Goal: Task Accomplishment & Management: Manage account settings

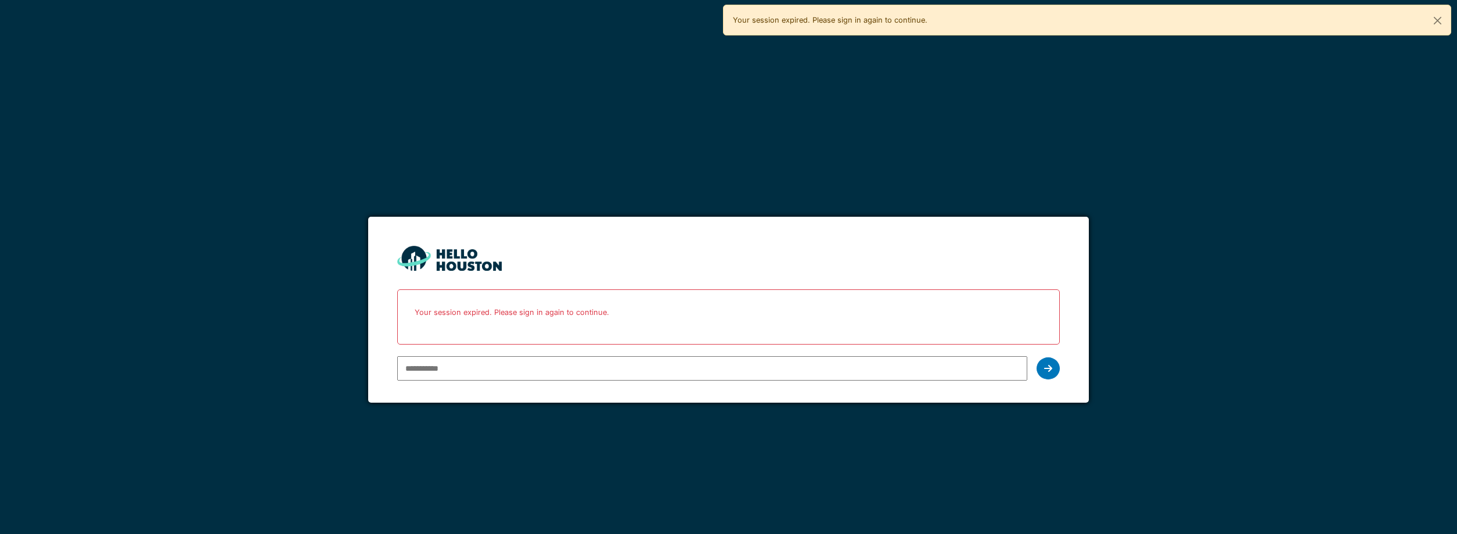
click at [655, 375] on input "email" at bounding box center [712, 368] width 631 height 24
type input "**********"
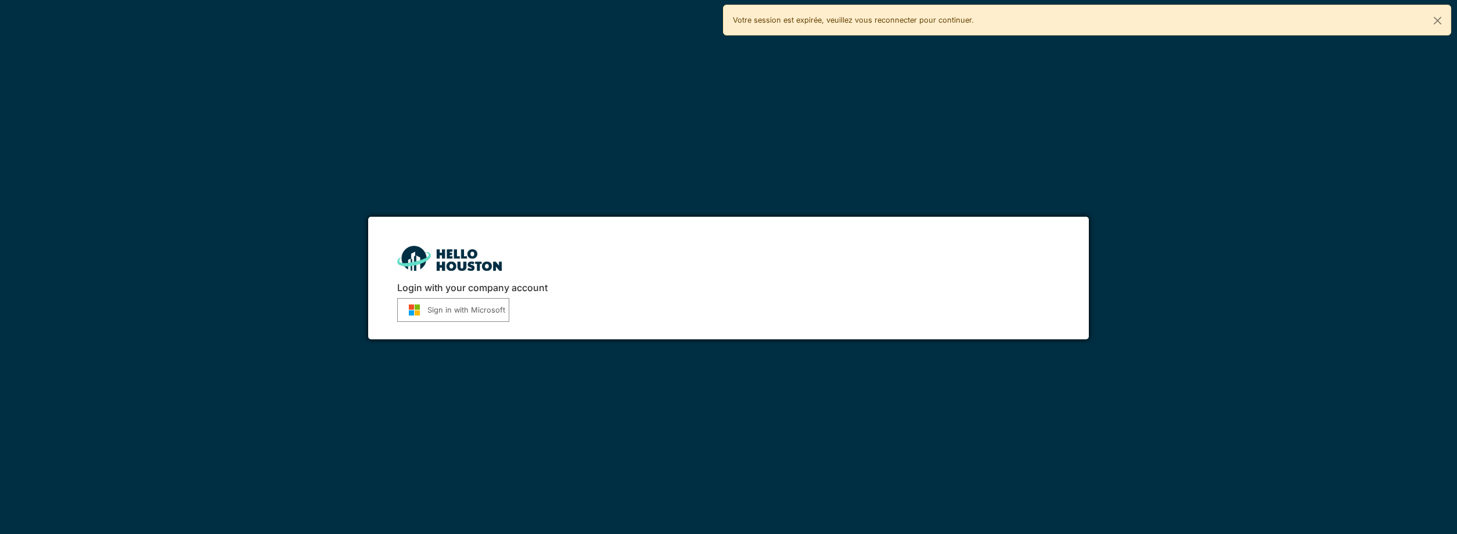
click at [481, 315] on button "Sign in with Microsoft" at bounding box center [453, 310] width 112 height 24
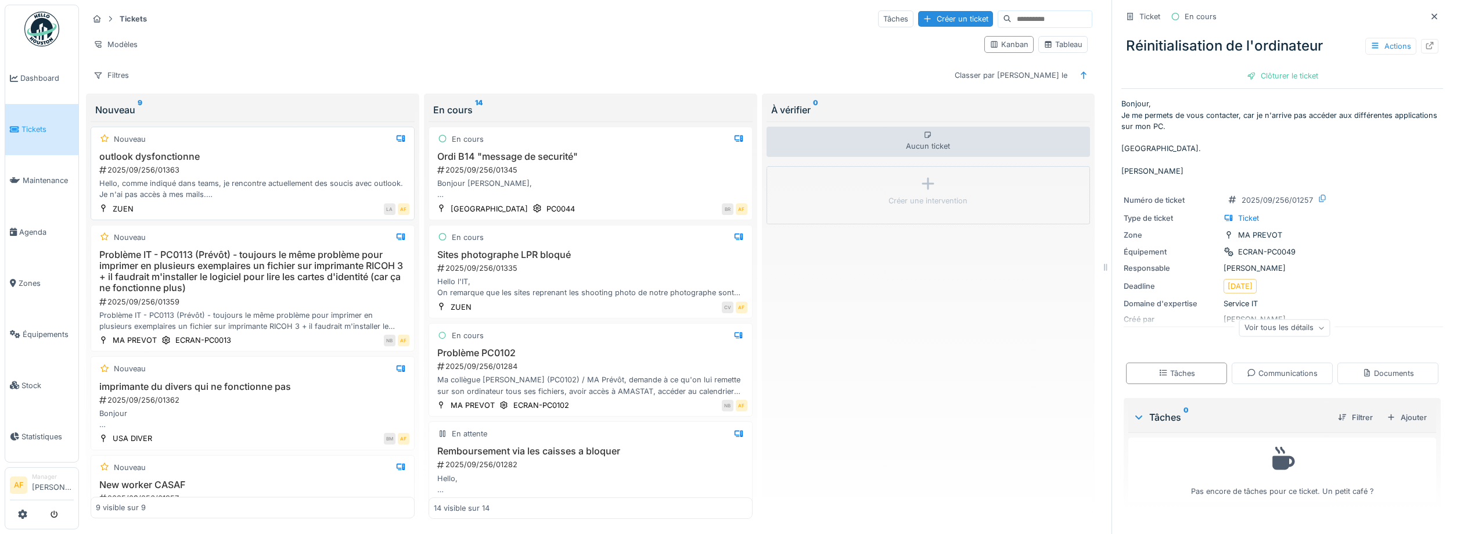
click at [319, 176] on div "outlook dysfonctionne 2025/09/256/01363 Hello, comme indiqué dans teams, je ren…" at bounding box center [253, 175] width 314 height 49
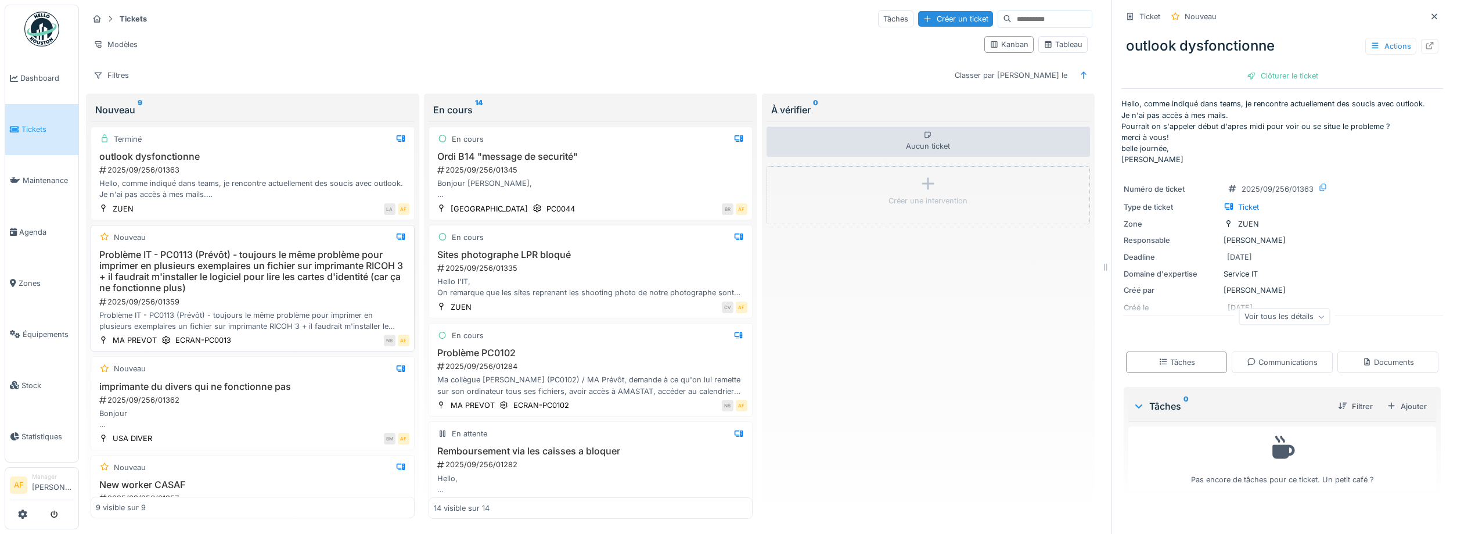
click at [246, 287] on h3 "Problème IT - PC0113 (Prévôt) - toujours le même problème pour imprimer en plus…" at bounding box center [253, 271] width 314 height 45
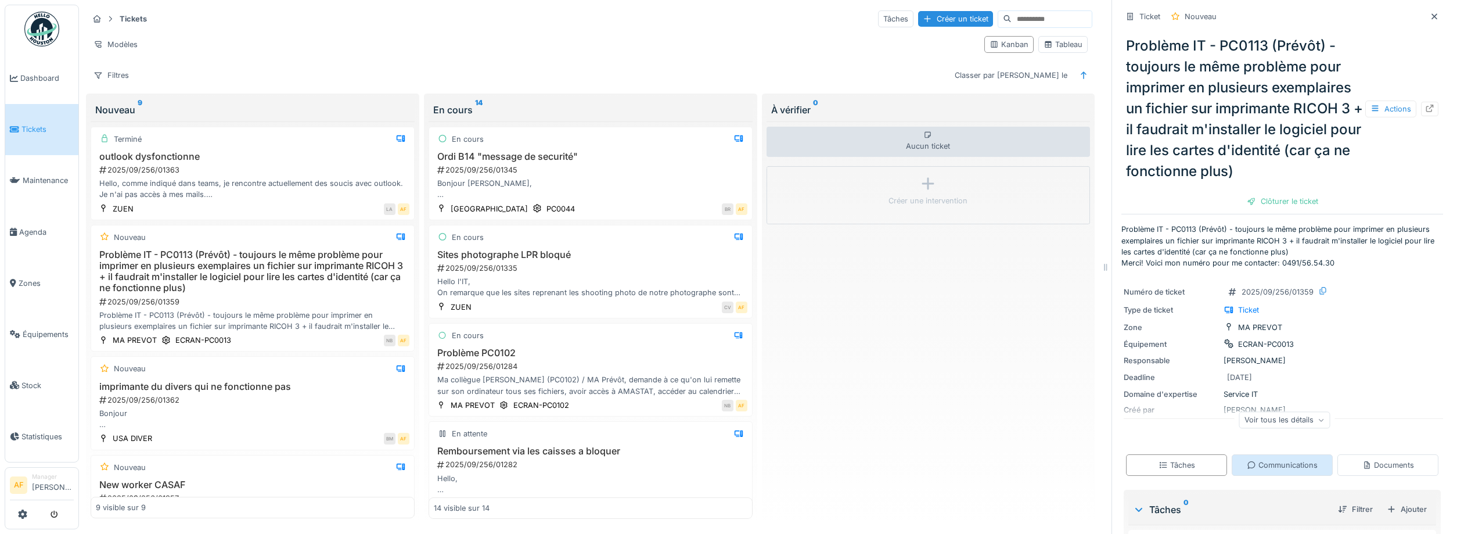
click at [1293, 466] on div "Communications" at bounding box center [1282, 464] width 71 height 11
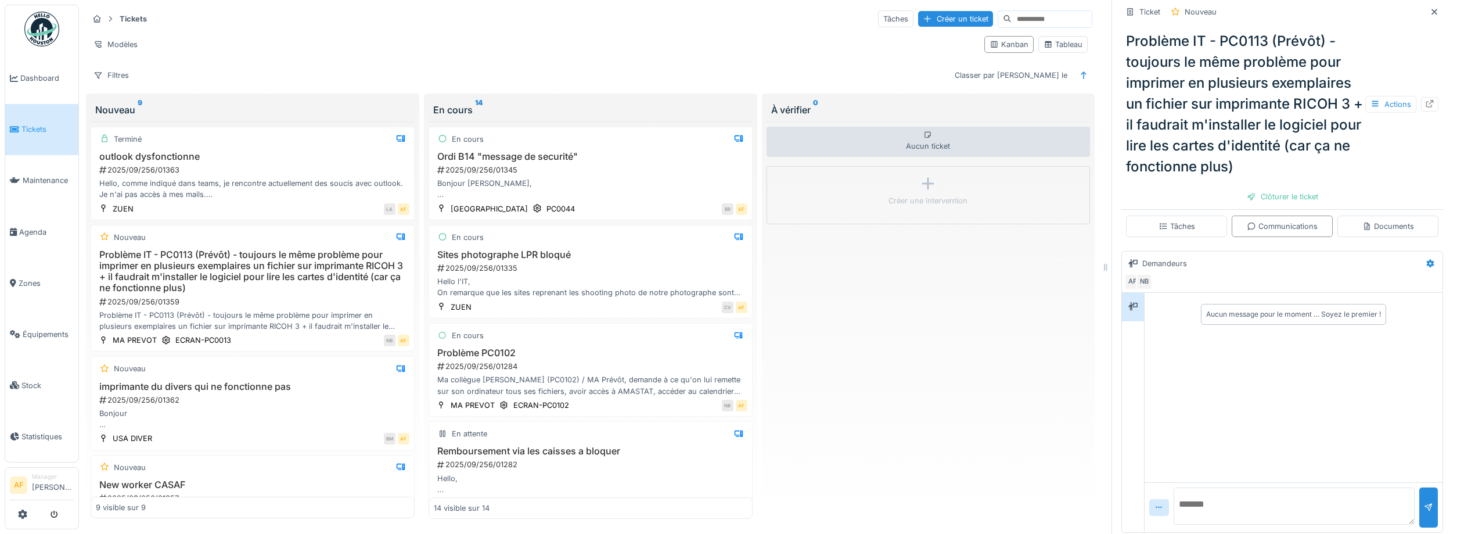
scroll to position [243, 0]
click at [1287, 491] on textarea at bounding box center [1294, 502] width 241 height 37
type textarea "**********"
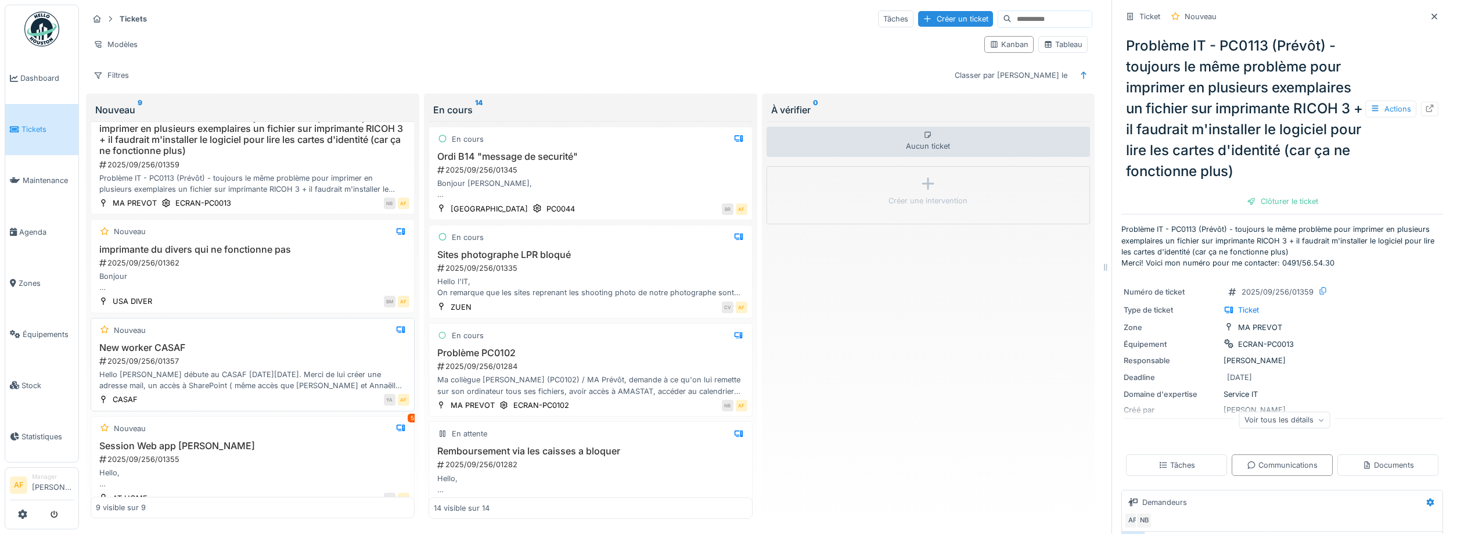
scroll to position [157, 0]
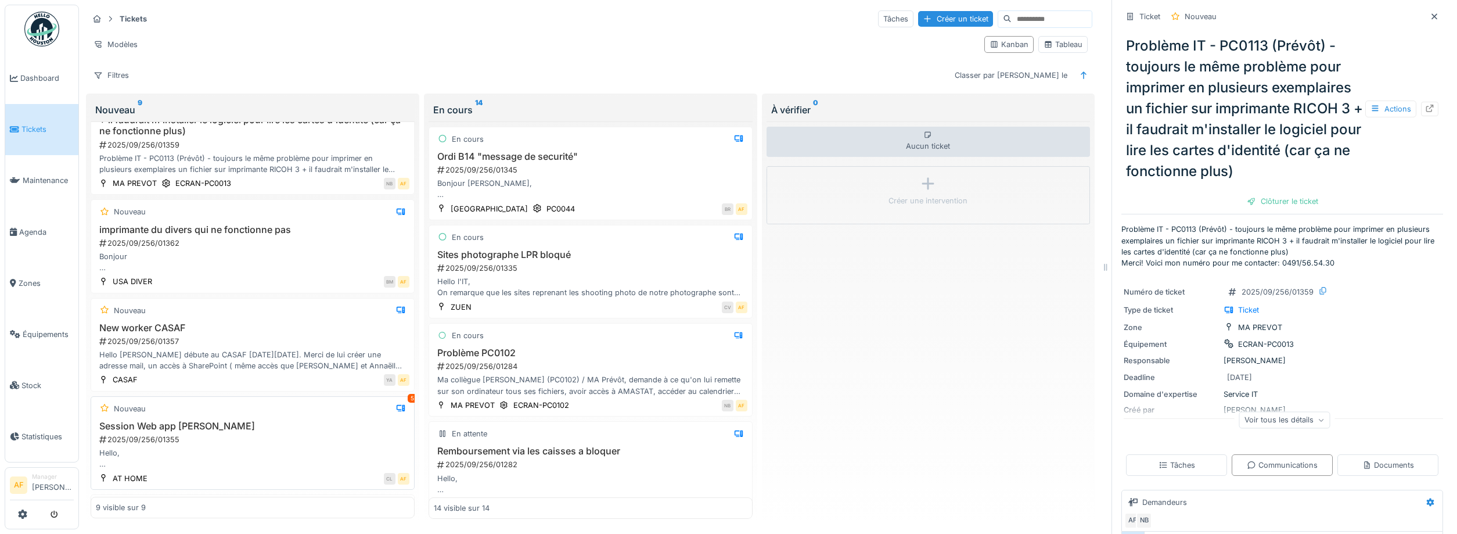
click at [356, 434] on div "2025/09/256/01355" at bounding box center [253, 439] width 311 height 11
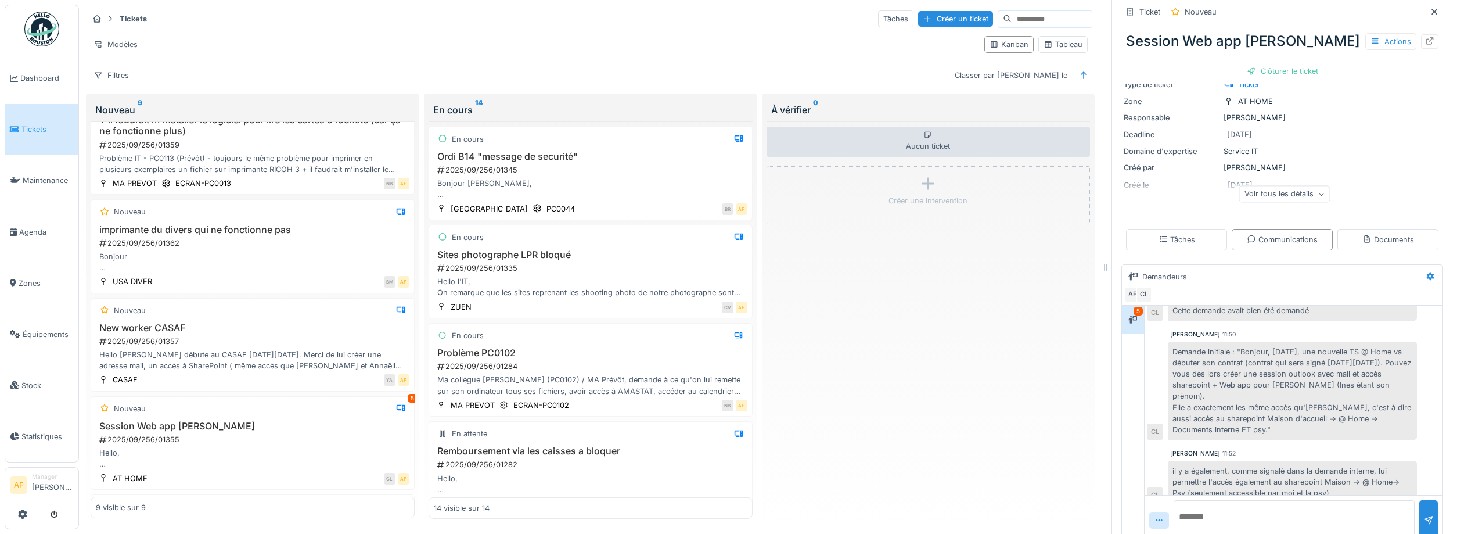
scroll to position [141, 0]
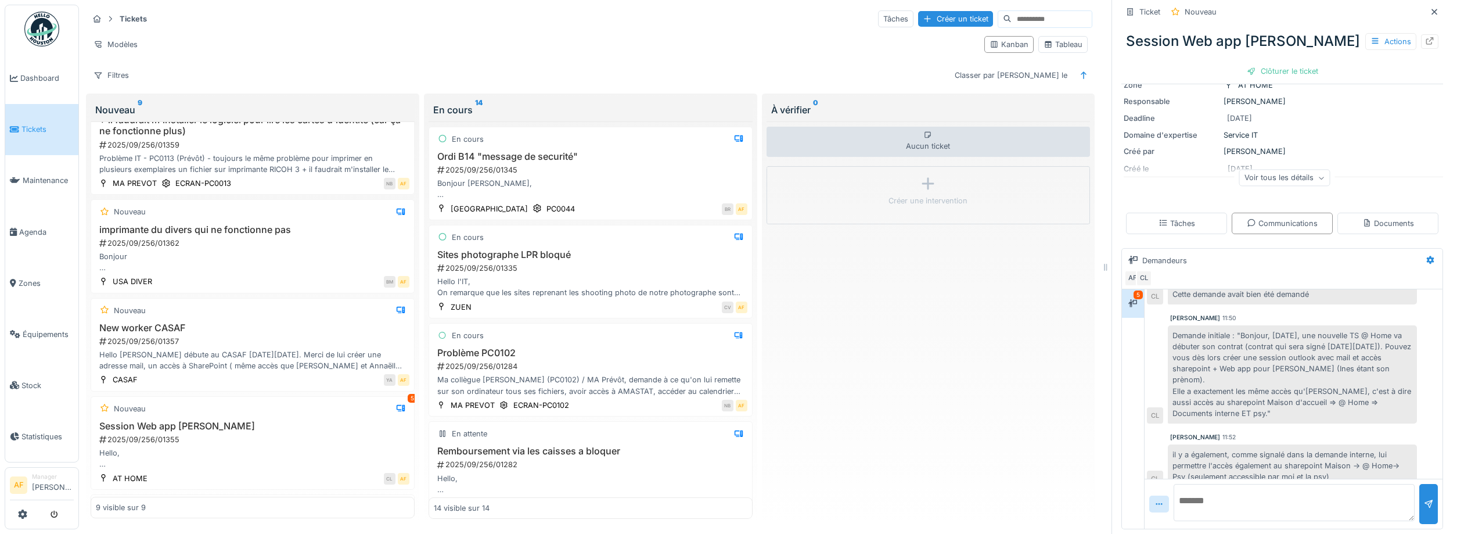
click at [1369, 499] on textarea at bounding box center [1294, 502] width 241 height 37
click at [1258, 490] on textarea at bounding box center [1294, 502] width 241 height 37
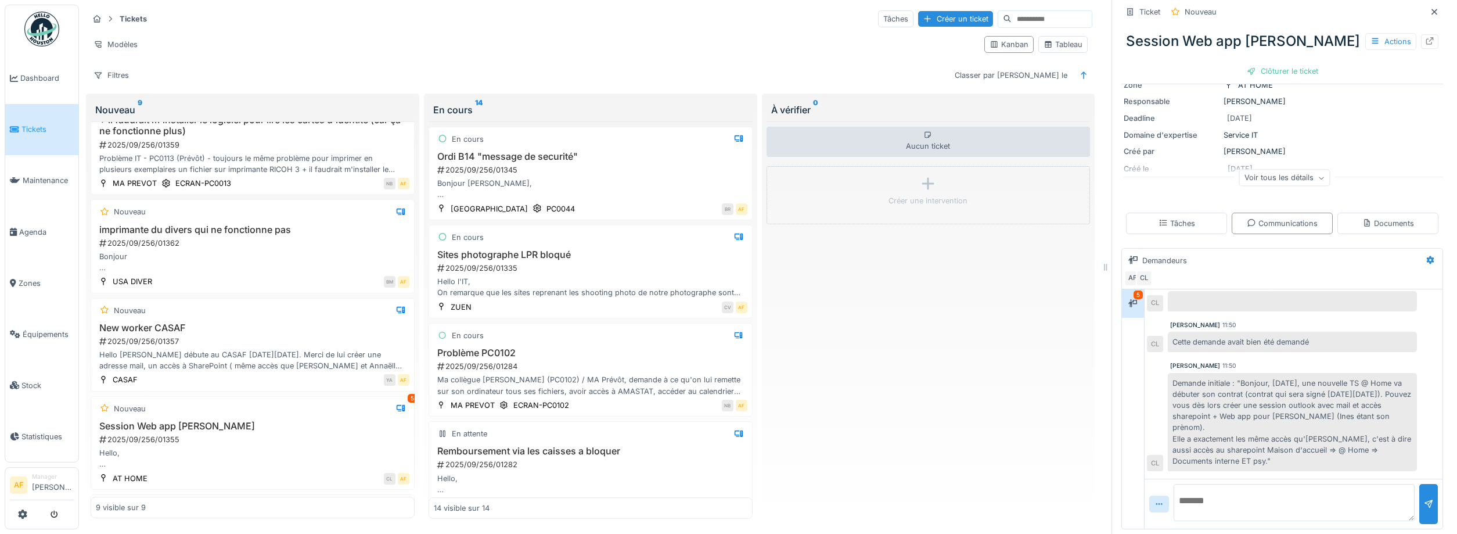
scroll to position [157, 0]
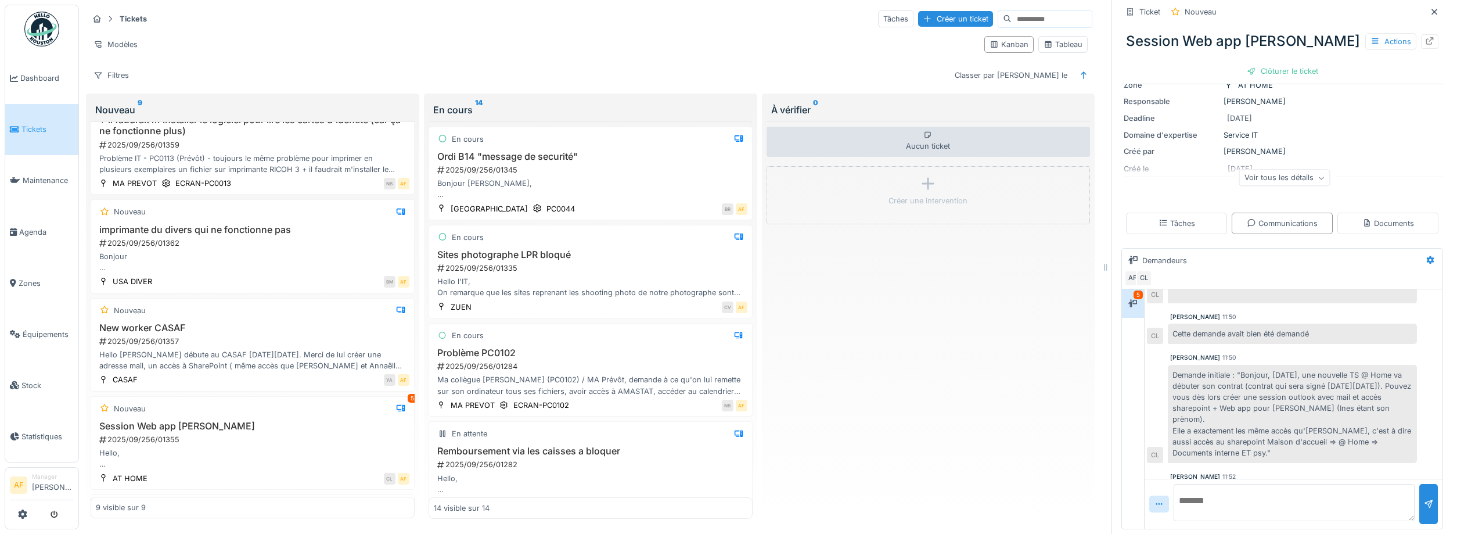
click at [1278, 499] on textarea at bounding box center [1294, 502] width 241 height 37
type textarea "**********"
click at [1428, 494] on div at bounding box center [1428, 504] width 19 height 40
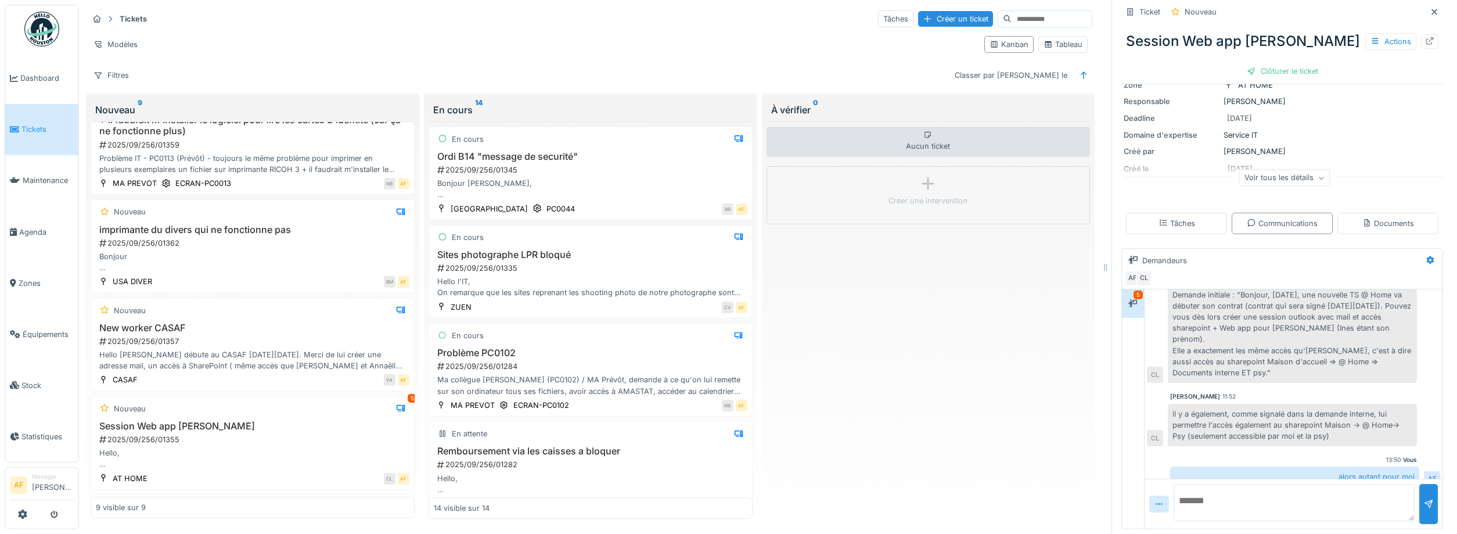
scroll to position [244, 0]
click at [336, 312] on div "Nouveau" at bounding box center [253, 310] width 314 height 15
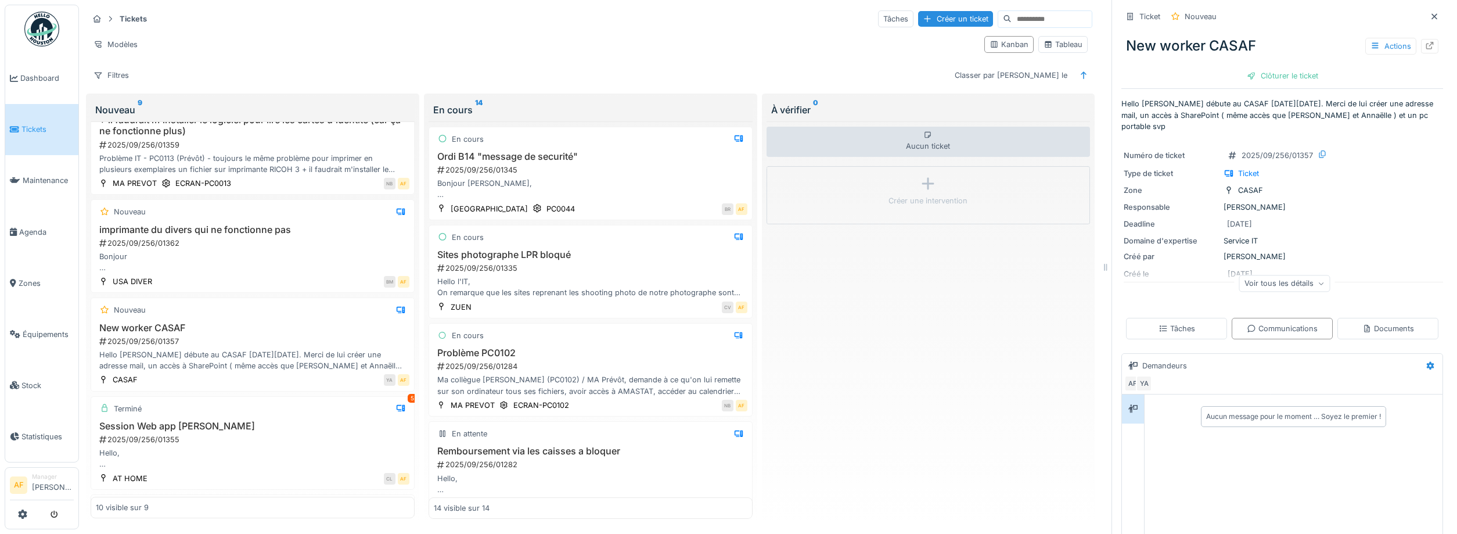
click at [66, 135] on link "Tickets" at bounding box center [41, 129] width 73 height 51
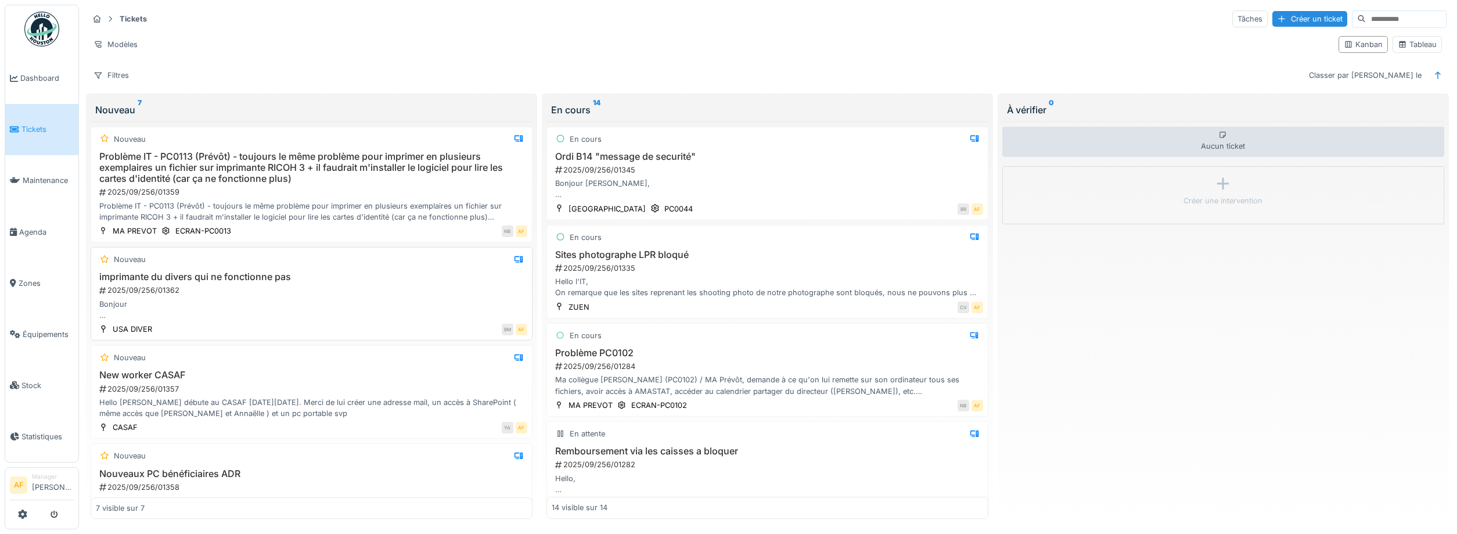
click at [247, 308] on div "Bonjour Nous n'arrivons plus a faire fonctionner l'imprimante du divers merci d…" at bounding box center [312, 310] width 432 height 22
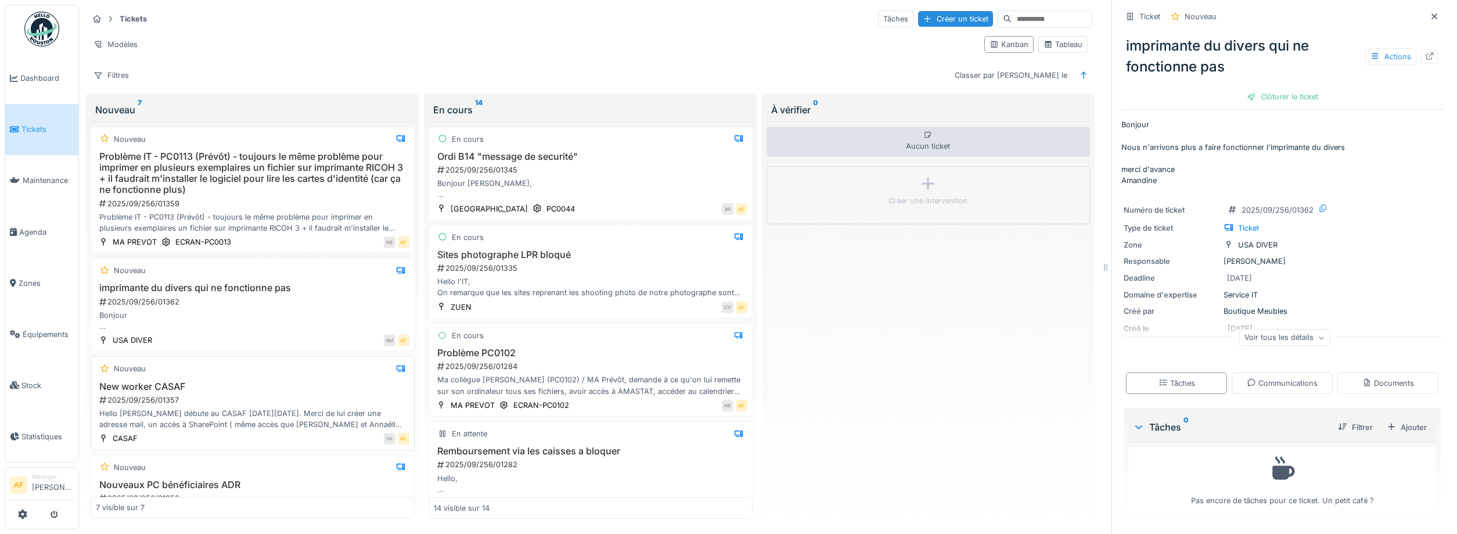
click at [207, 420] on div "Hello [PERSON_NAME] débute au CASAF [DATE][DATE]. Merci de lui créer une adress…" at bounding box center [253, 419] width 314 height 22
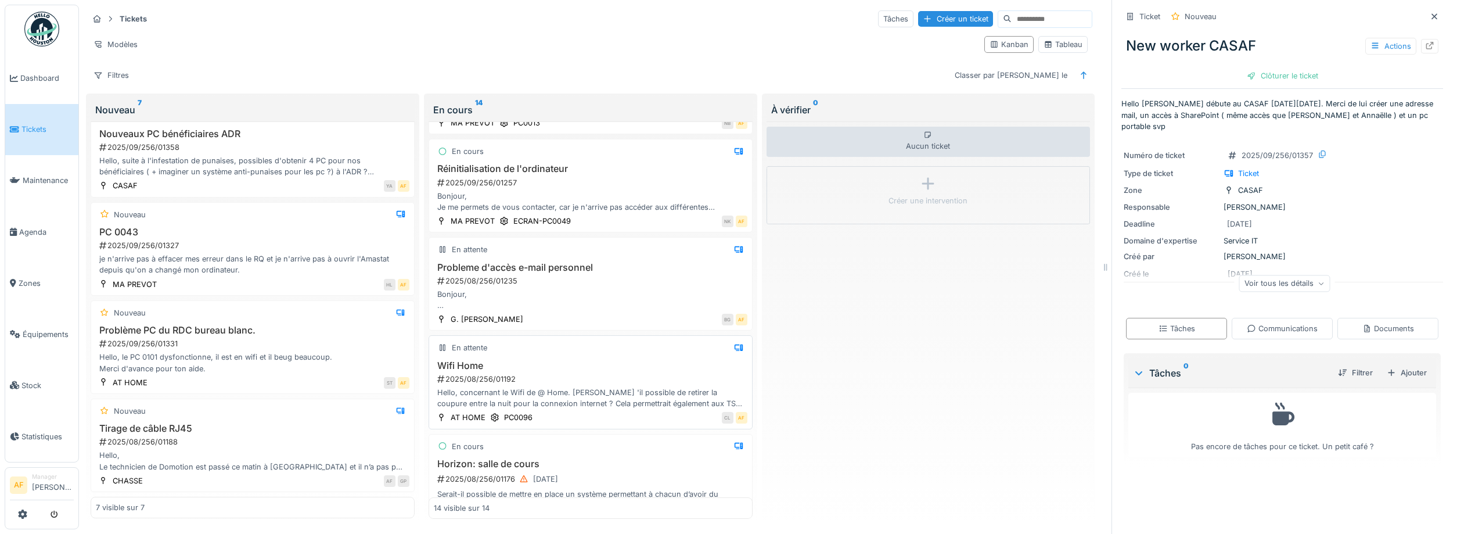
scroll to position [470, 0]
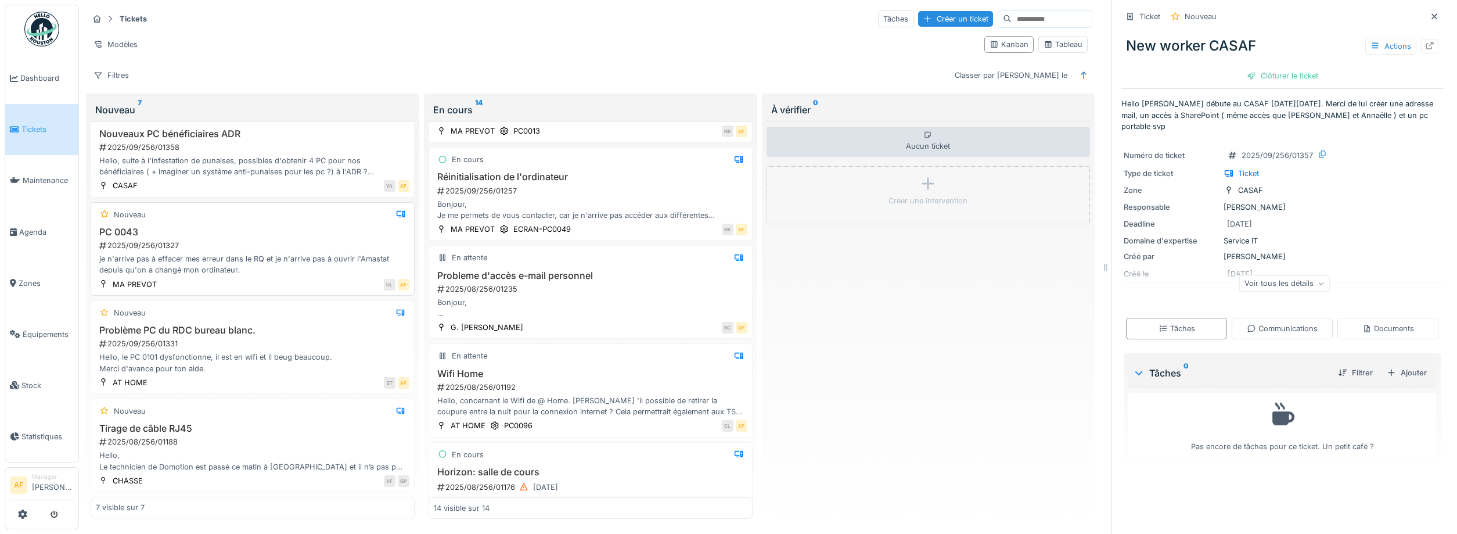
click at [205, 281] on div "HL AF" at bounding box center [286, 284] width 246 height 12
click at [286, 252] on div "PC 0043 2025/09/256/01327 je n'arrive pas à effacer mes erreur dans le RQ et je…" at bounding box center [253, 250] width 314 height 49
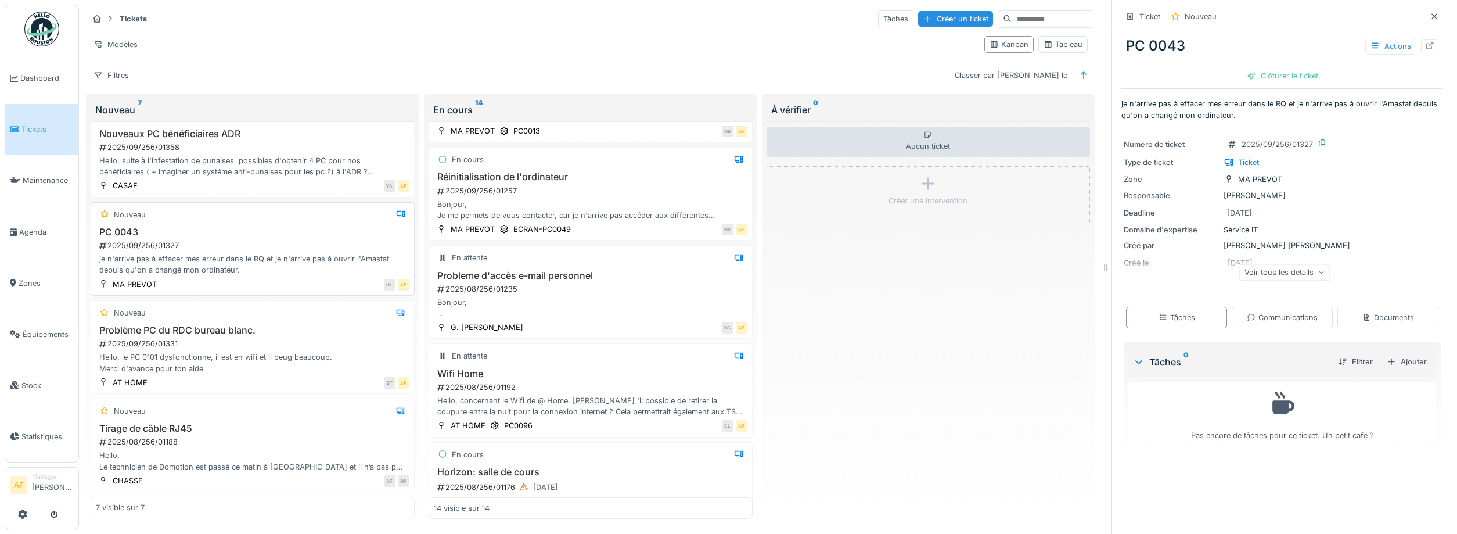
click at [296, 237] on h3 "PC 0043" at bounding box center [253, 231] width 314 height 11
click at [305, 270] on div "je n'arrive pas à effacer mes erreur dans le RQ et je n'arrive pas à ouvrir l'A…" at bounding box center [253, 264] width 314 height 22
click at [1304, 81] on div "Clôturer le ticket" at bounding box center [1282, 76] width 81 height 16
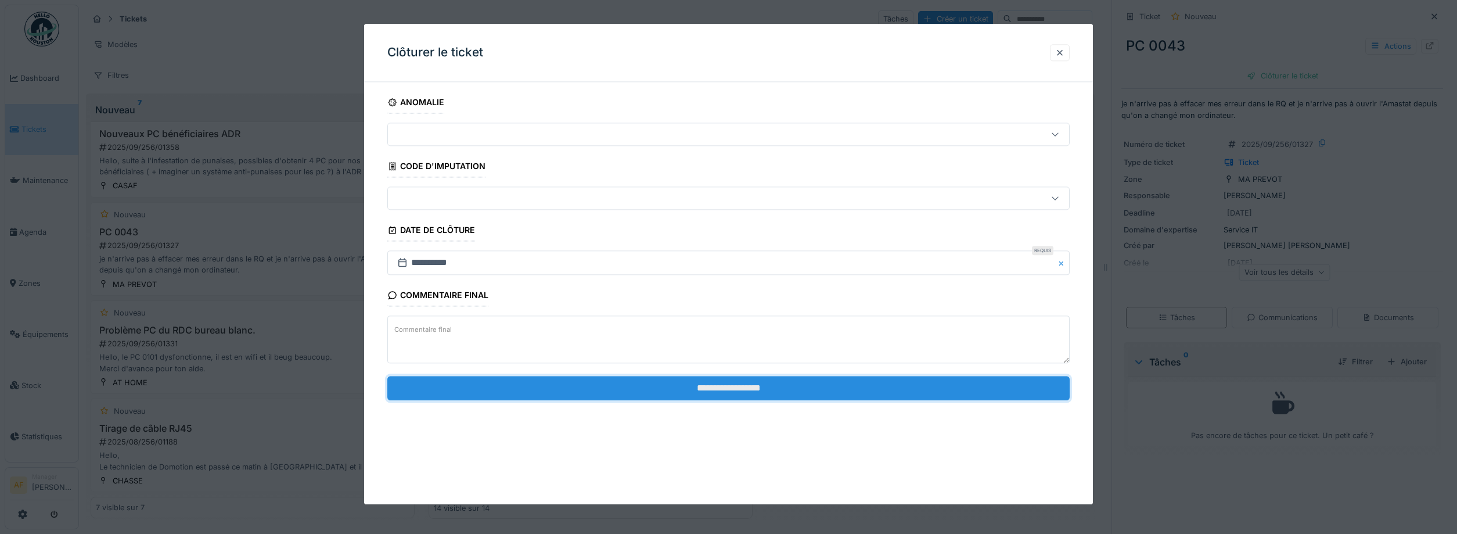
click at [736, 383] on input "**********" at bounding box center [728, 388] width 682 height 24
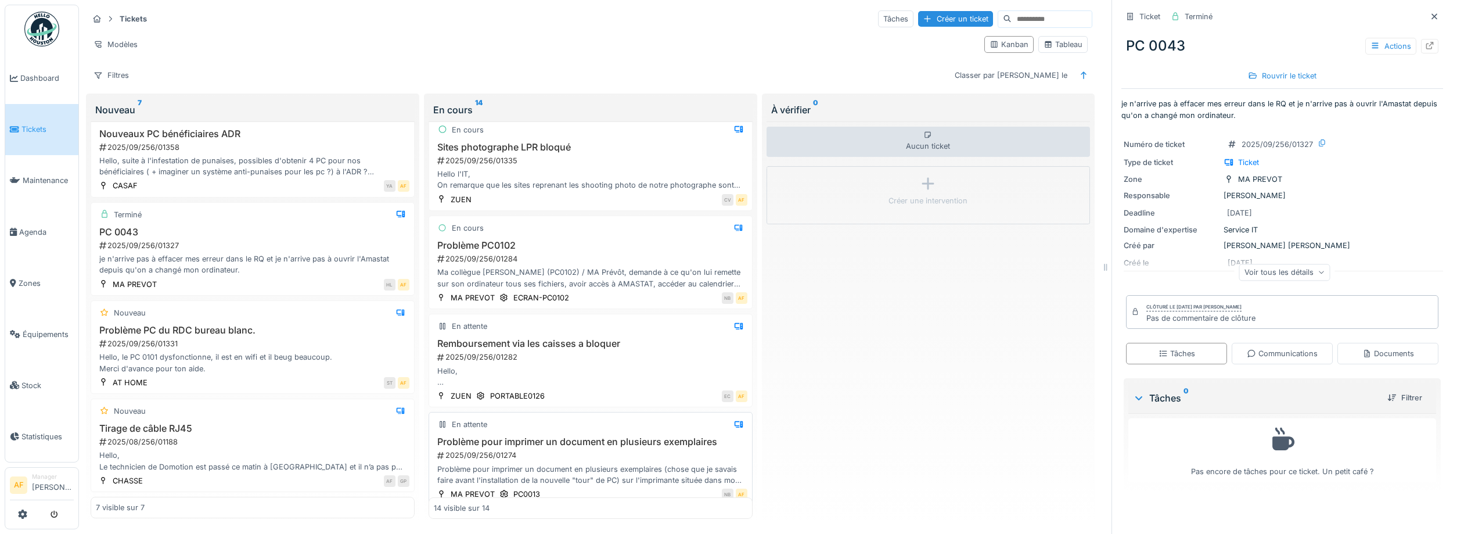
scroll to position [105, 0]
drag, startPoint x: 608, startPoint y: 247, endPoint x: 605, endPoint y: 257, distance: 10.8
click at [607, 249] on h3 "Problème PC0102" at bounding box center [591, 248] width 314 height 11
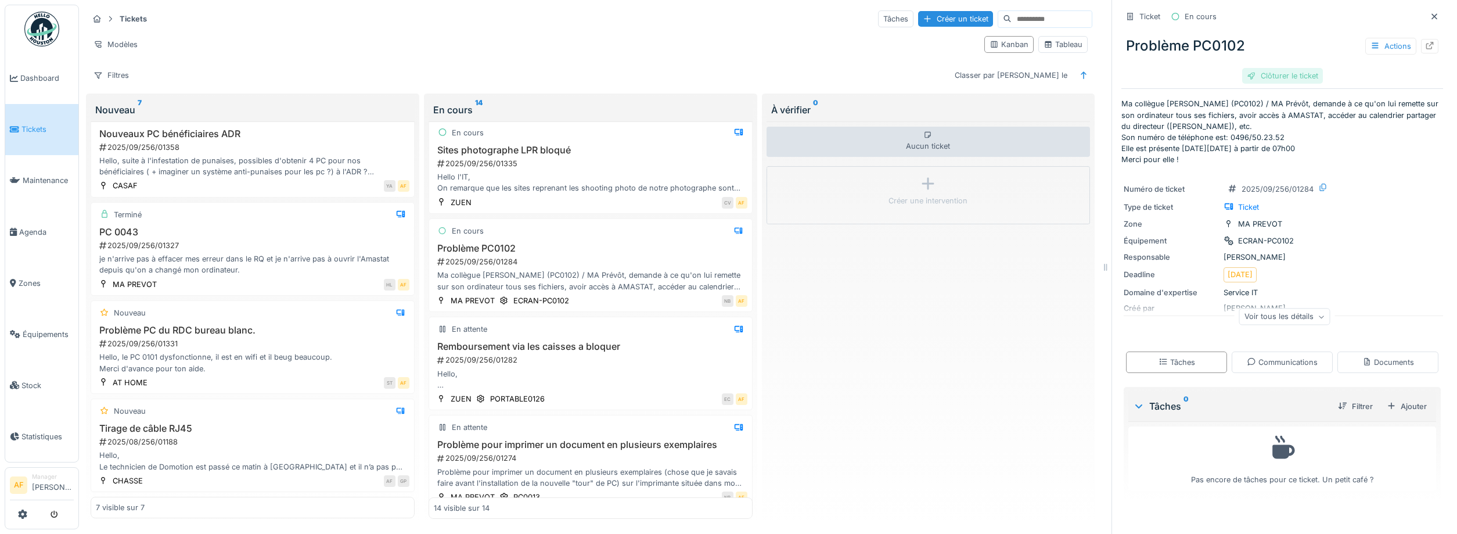
click at [1279, 77] on div "Clôturer le ticket" at bounding box center [1282, 76] width 81 height 16
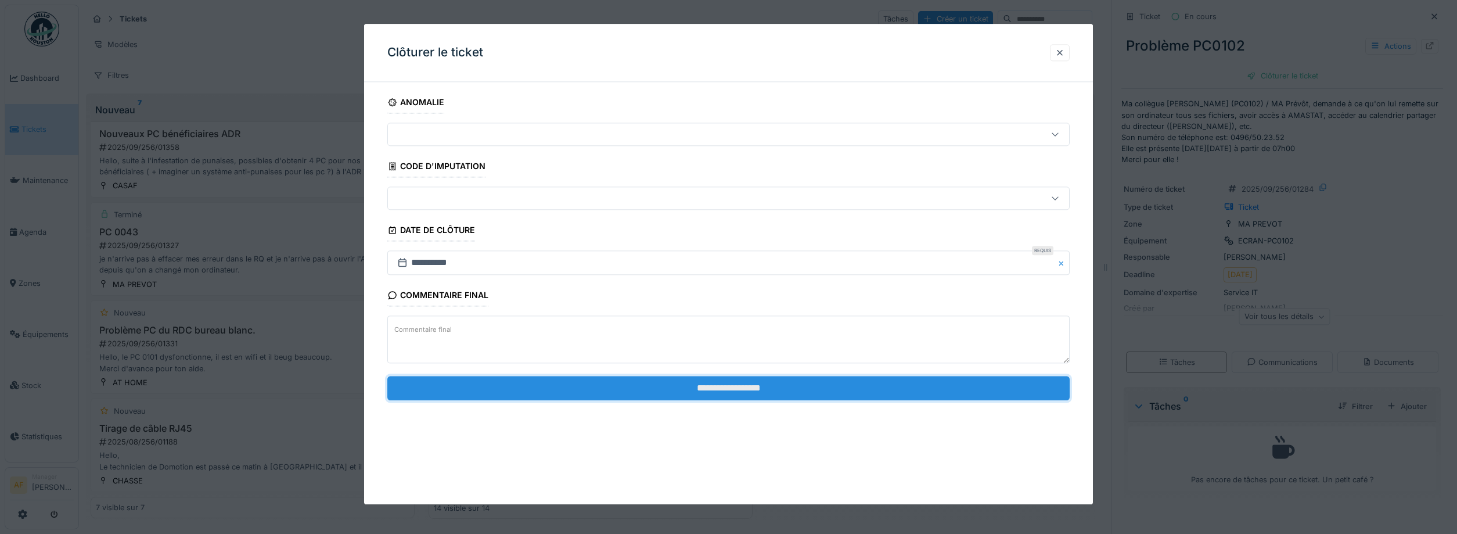
click at [754, 384] on input "**********" at bounding box center [728, 388] width 682 height 24
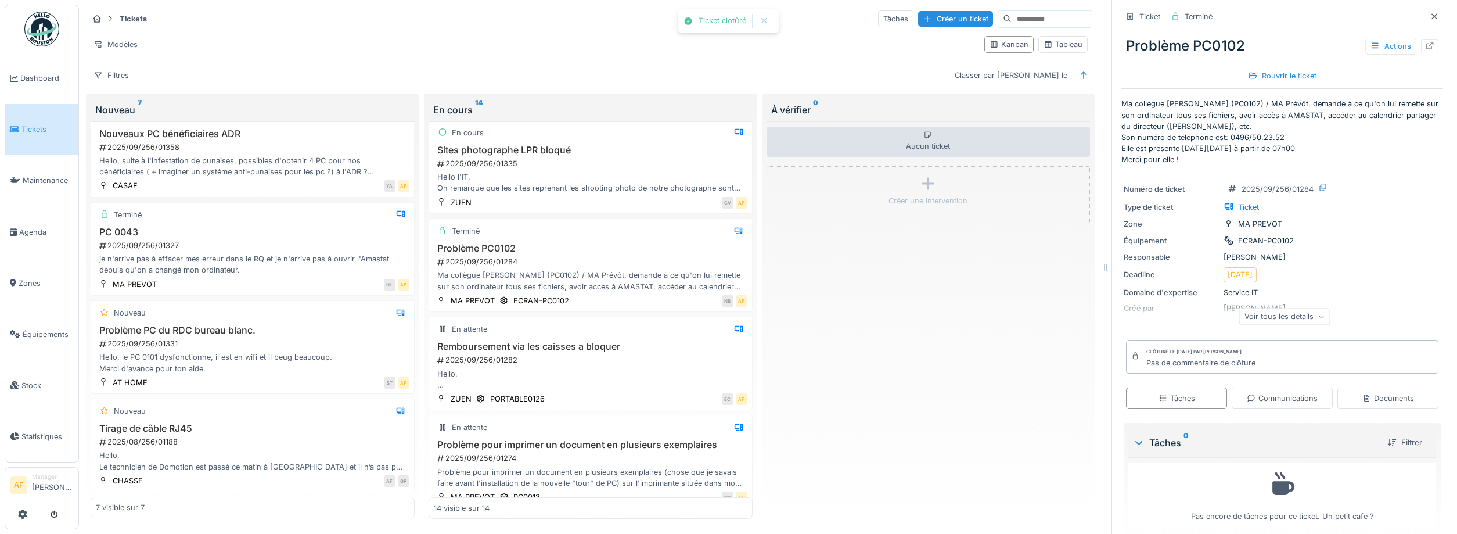
click at [27, 128] on span "Tickets" at bounding box center [47, 129] width 52 height 11
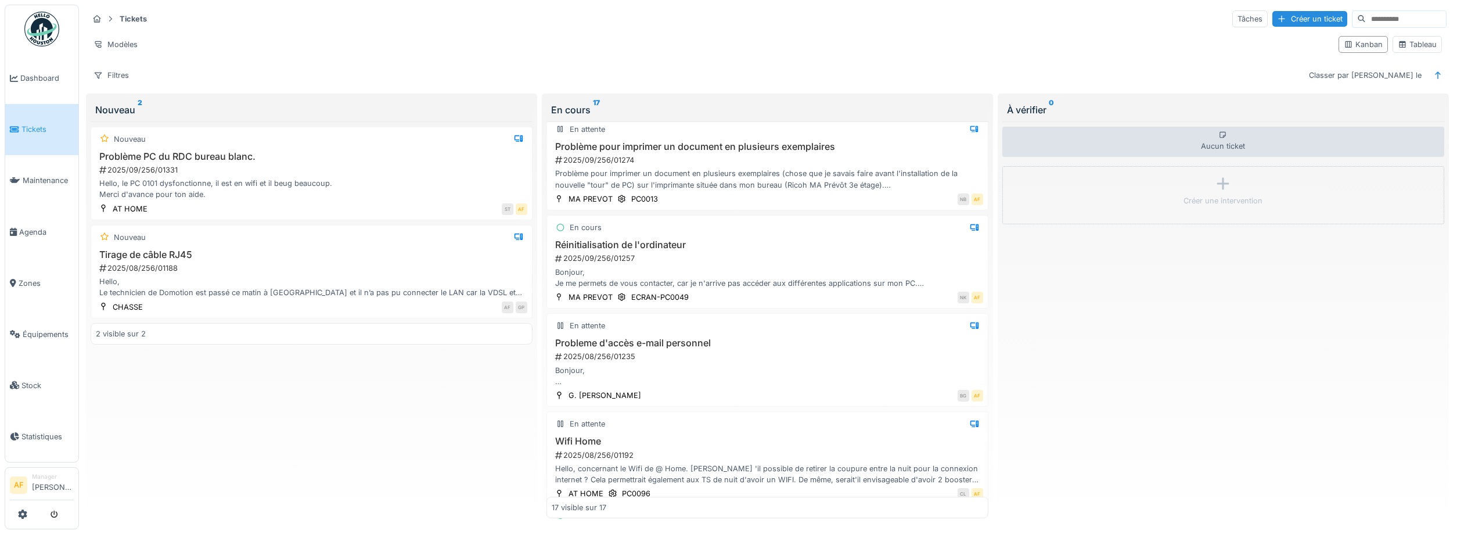
scroll to position [702, 0]
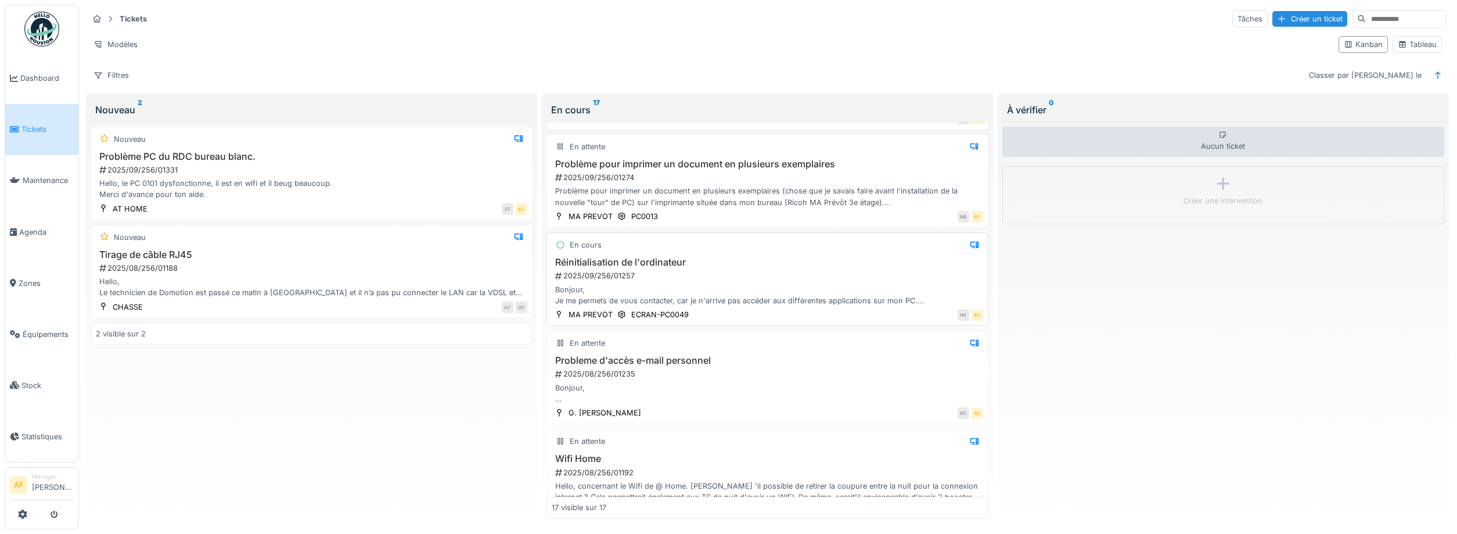
click at [842, 271] on div "2025/09/256/01257" at bounding box center [768, 275] width 429 height 11
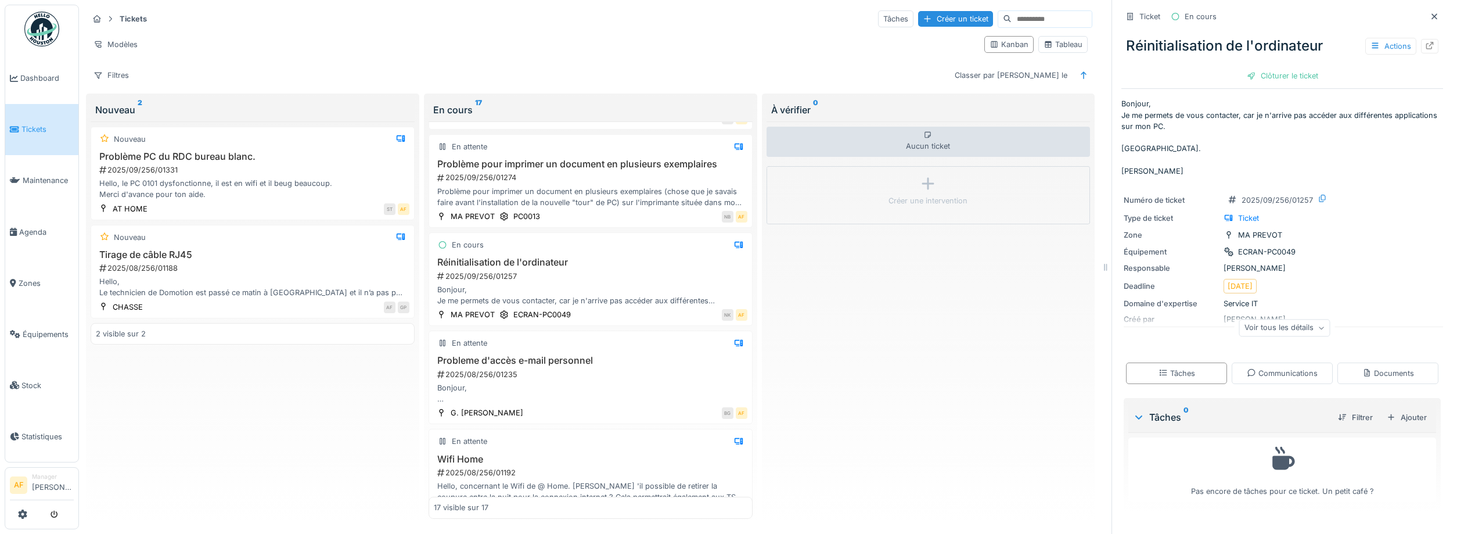
click at [1245, 386] on div "Tâches Communications Documents" at bounding box center [1282, 373] width 322 height 31
click at [1278, 366] on div "Communications" at bounding box center [1282, 372] width 101 height 21
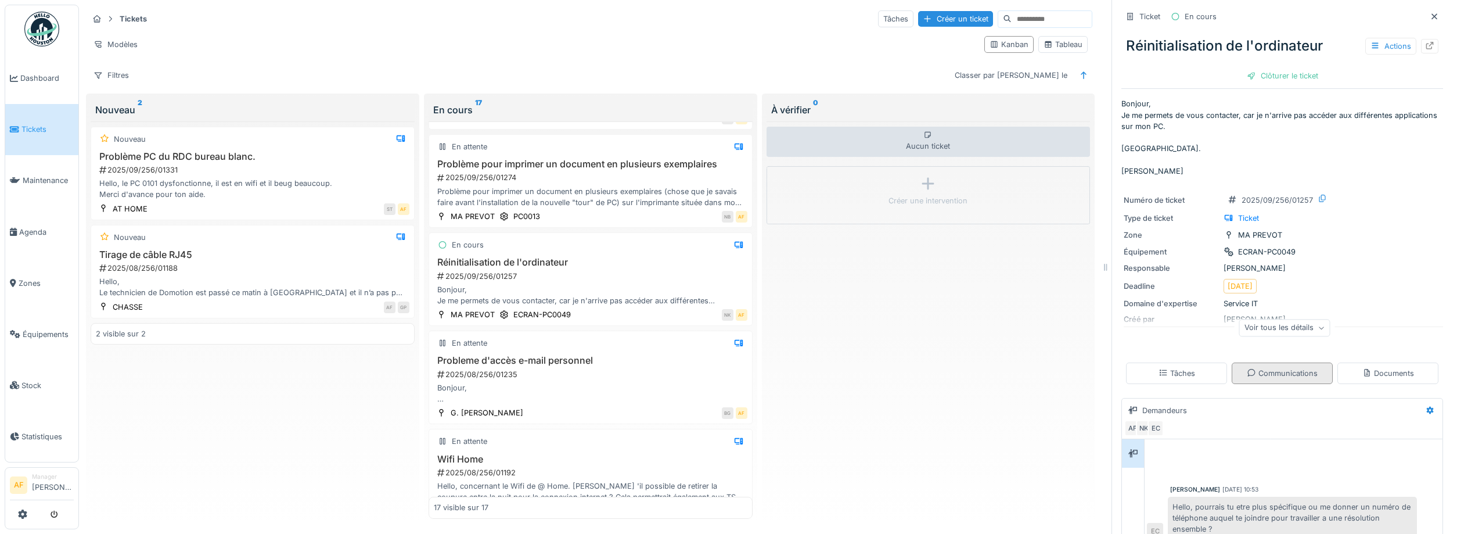
scroll to position [300, 0]
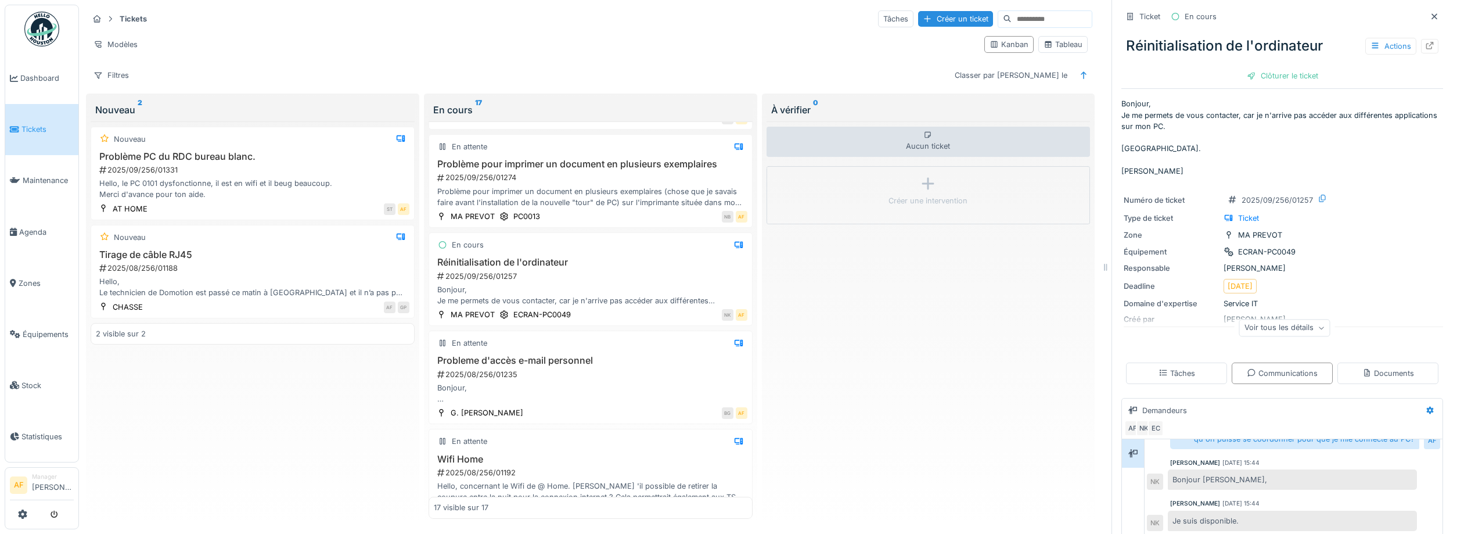
click at [66, 139] on link "Tickets" at bounding box center [41, 129] width 73 height 51
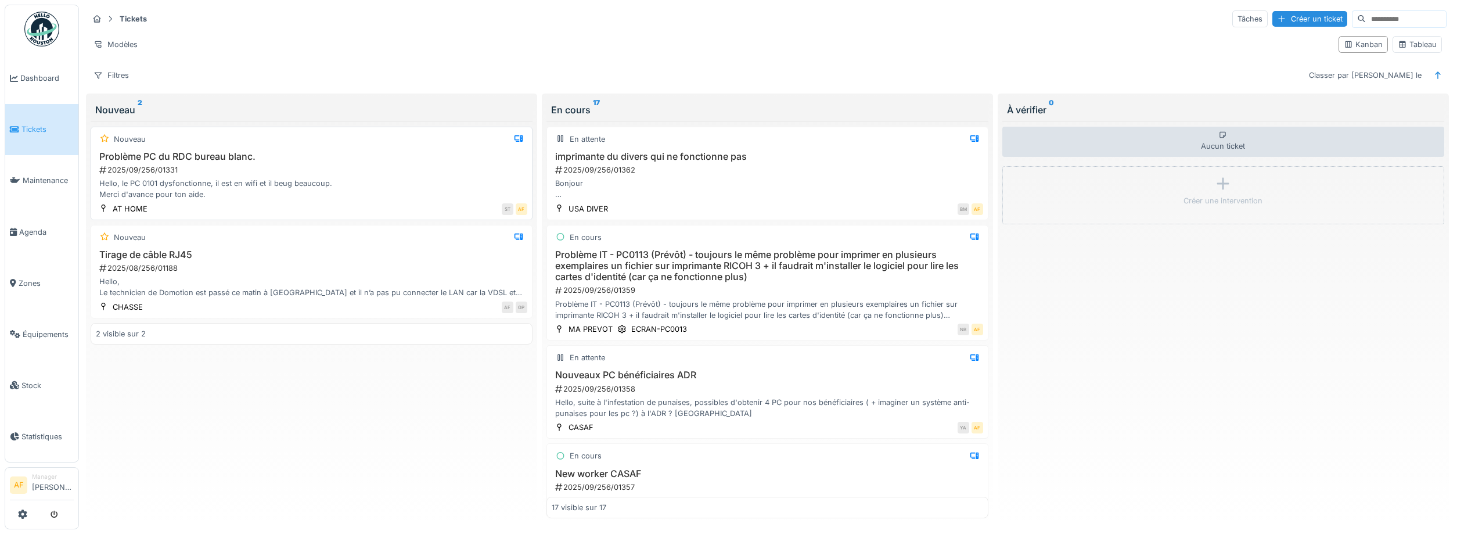
click at [387, 210] on div "ST AF" at bounding box center [340, 209] width 373 height 12
click at [384, 183] on div "Hello, le PC 0101 dysfonctionne, il est en wifi et il beug beaucoup. Merci d'av…" at bounding box center [312, 189] width 432 height 22
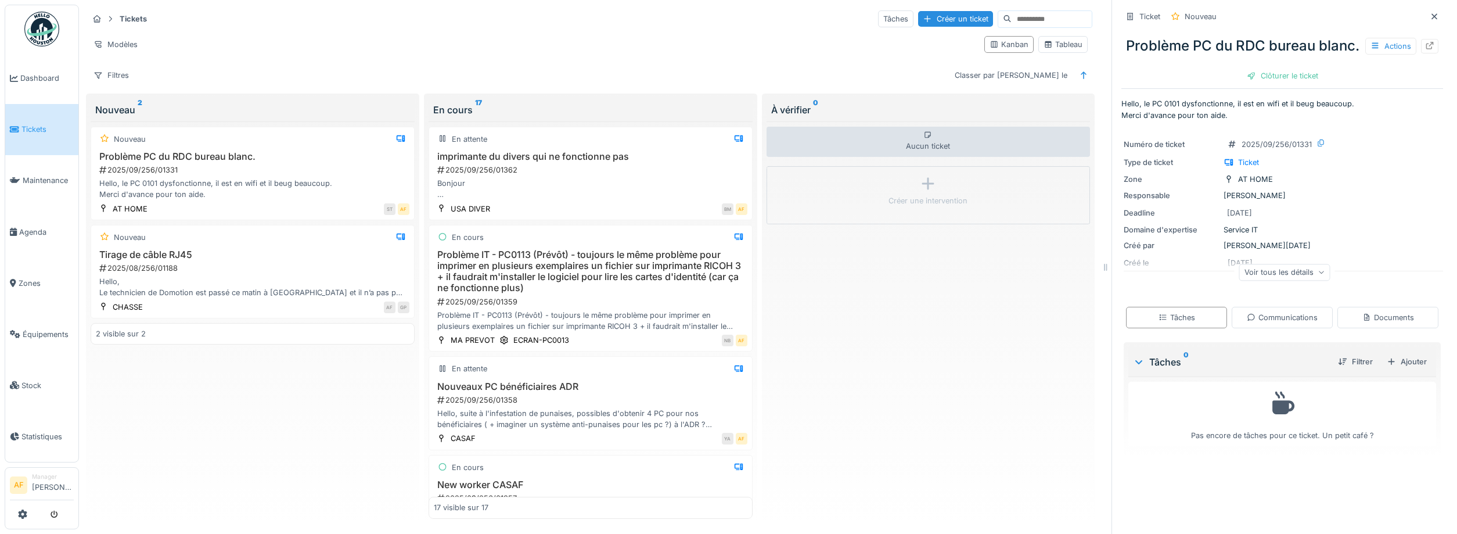
click at [1264, 271] on div "Voir tous les détails" at bounding box center [1284, 272] width 91 height 17
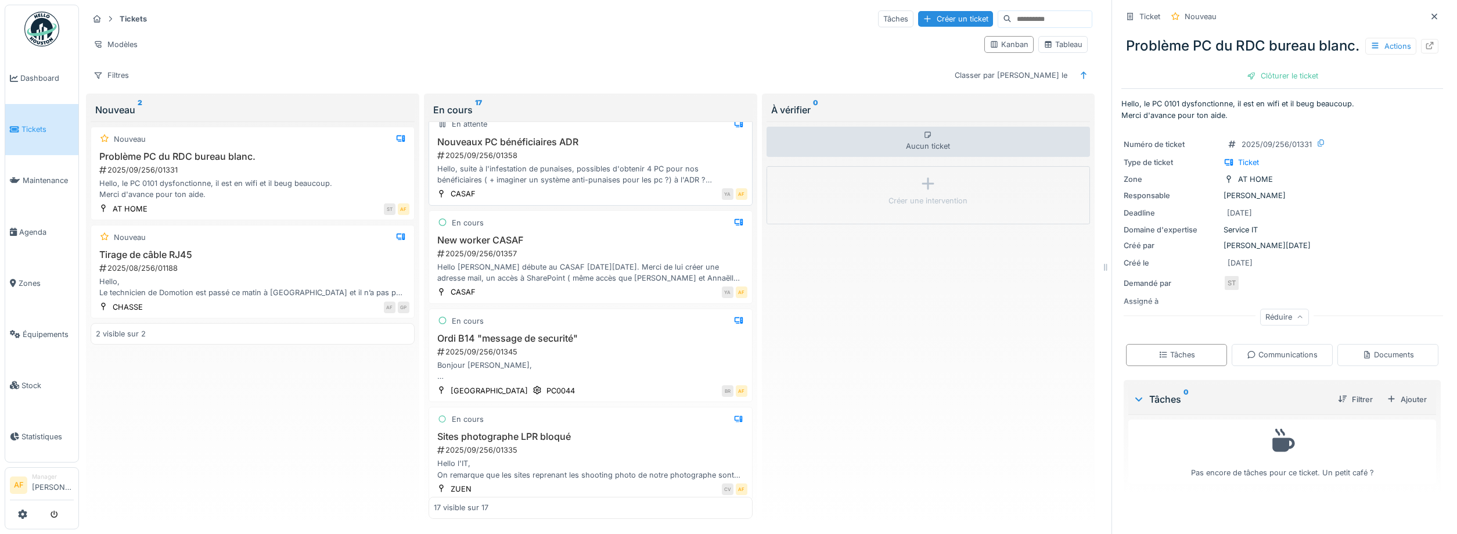
scroll to position [261, 0]
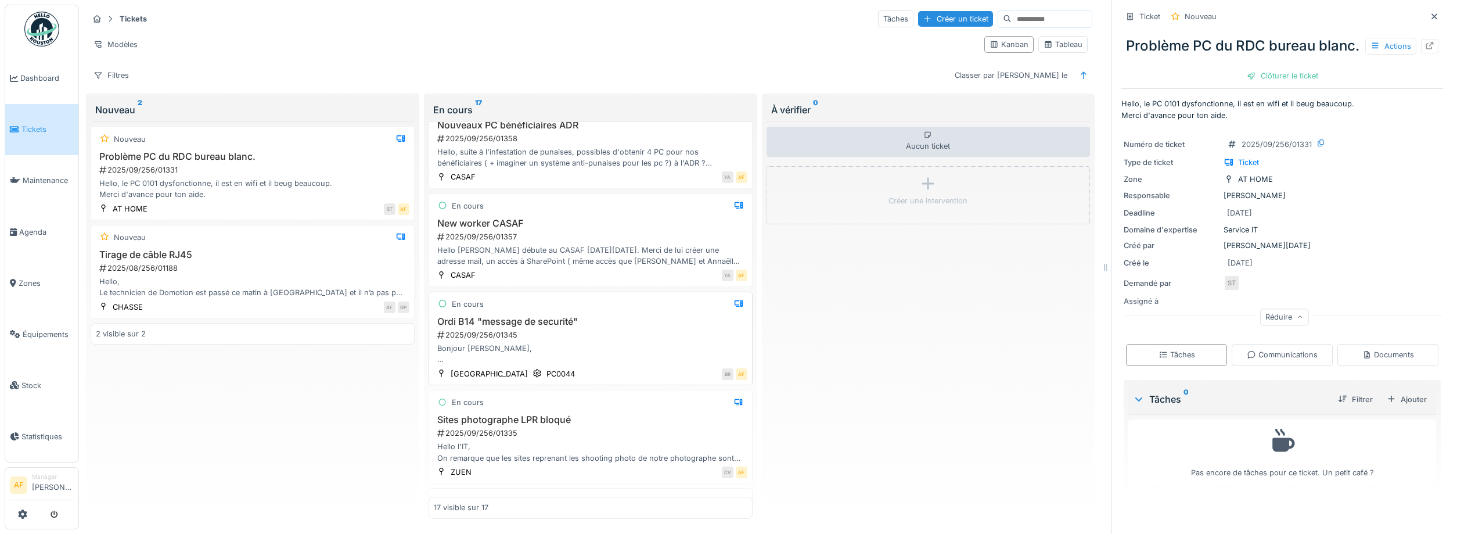
click at [579, 343] on div "Ordi B14 "message de securité" 2025/09/256/01345 Bonjour [PERSON_NAME], Le maga…" at bounding box center [591, 340] width 314 height 49
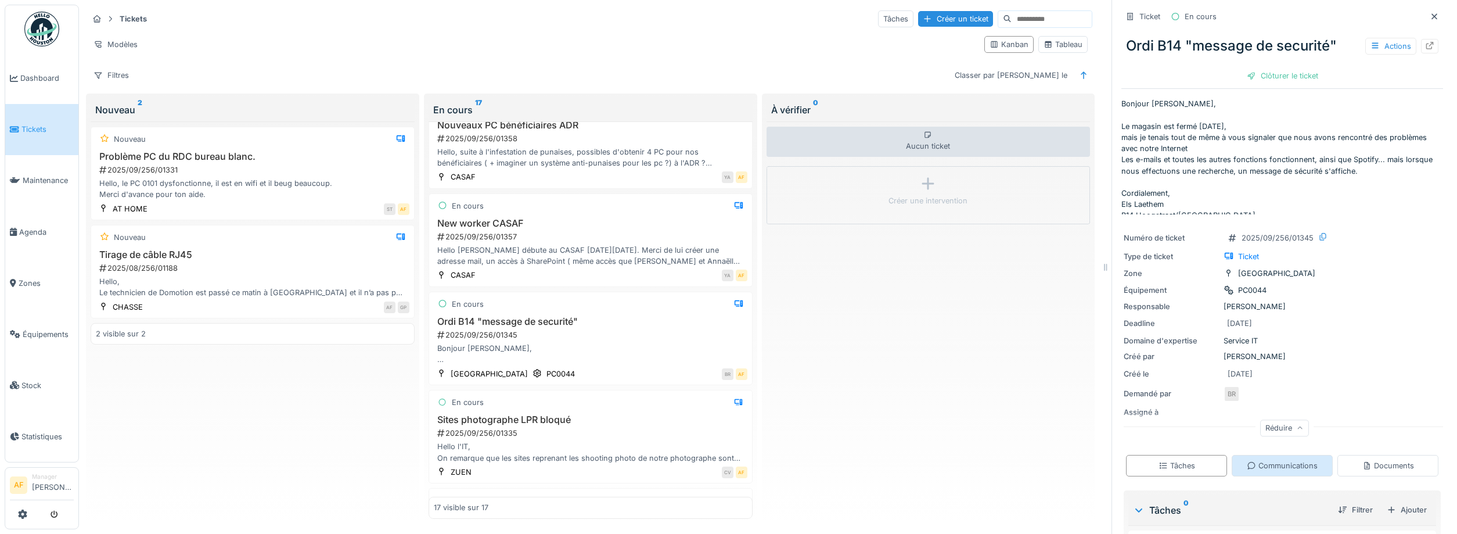
click at [1285, 468] on div "Communications" at bounding box center [1282, 465] width 71 height 11
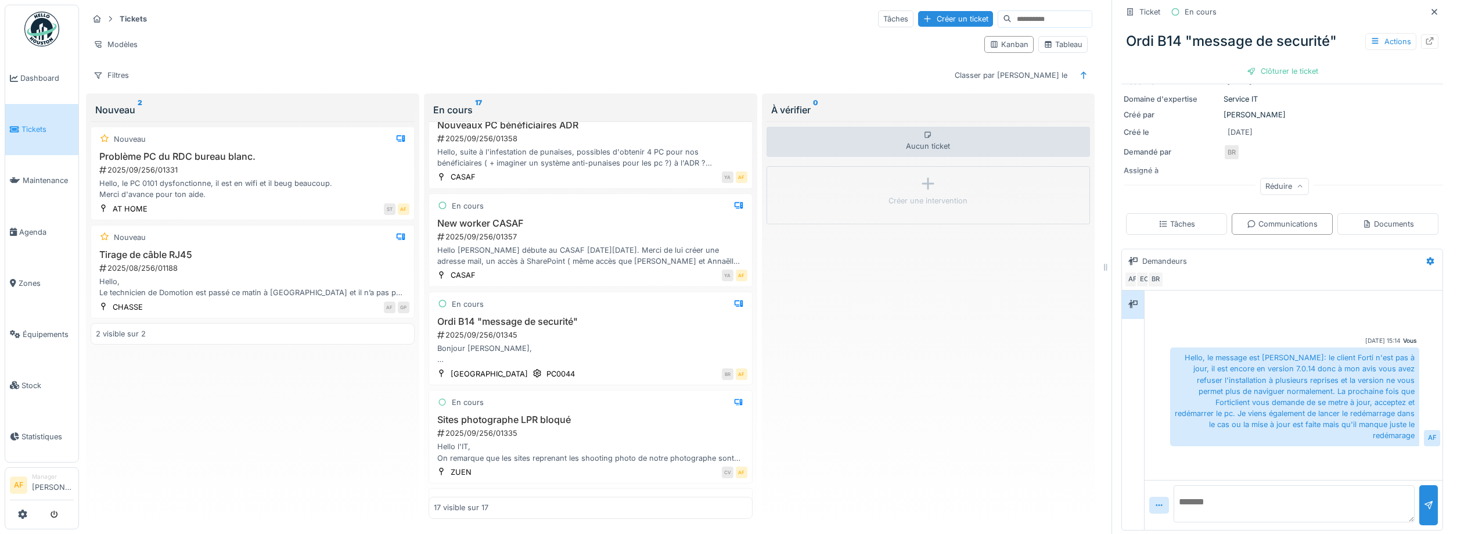
scroll to position [243, 0]
